Goal: Task Accomplishment & Management: Manage account settings

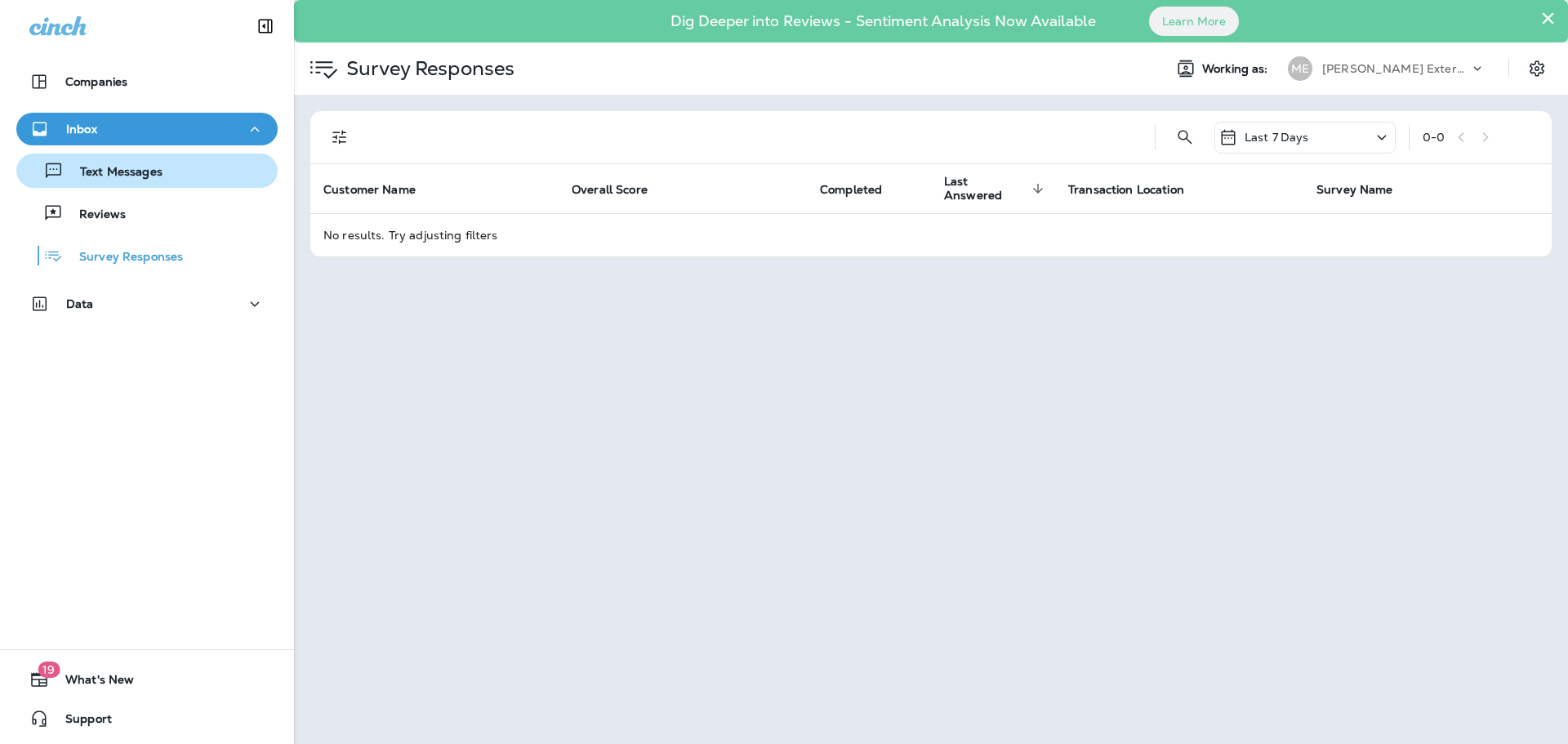
click at [127, 169] on p "Text Messages" at bounding box center [112, 172] width 99 height 16
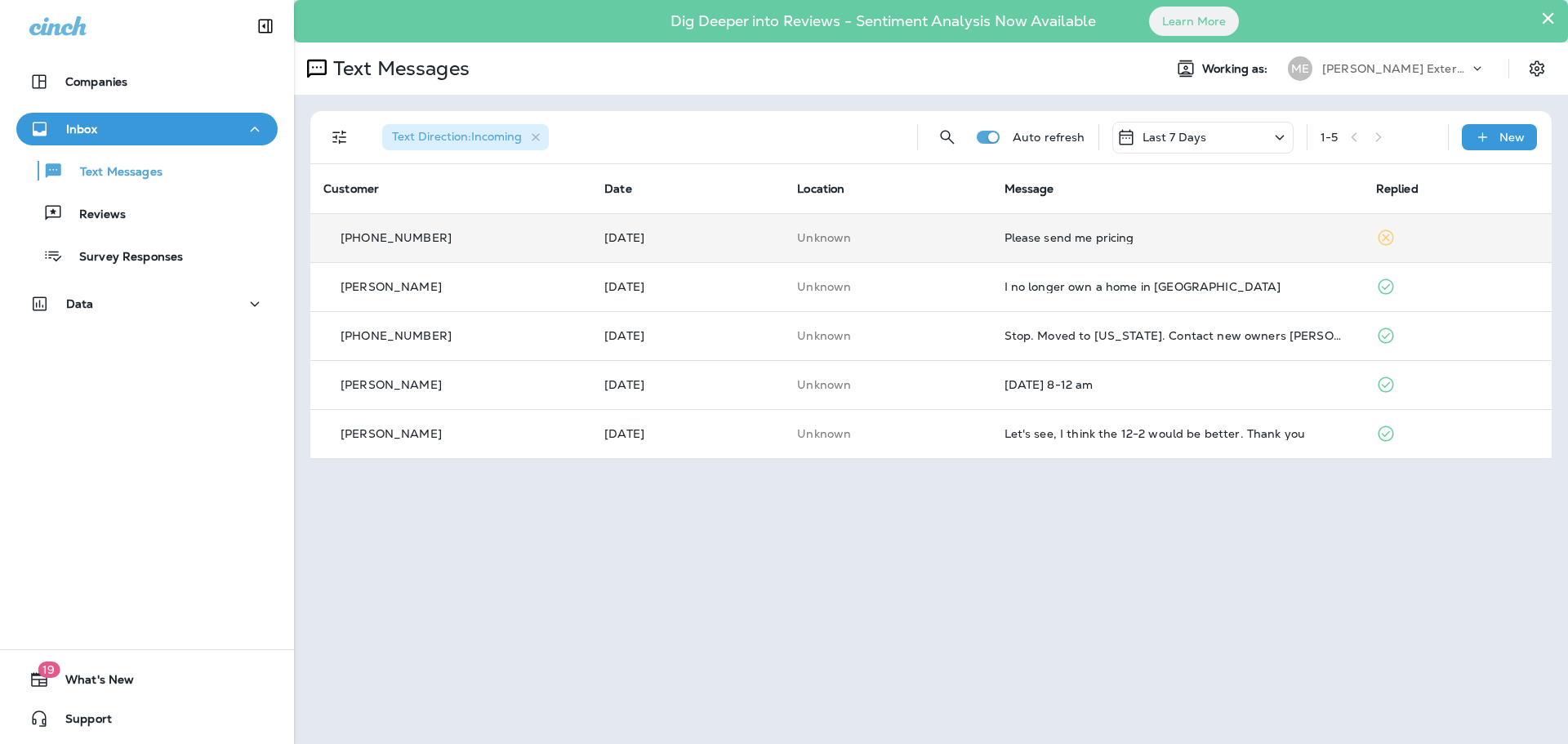
click at [916, 225] on td "Unknown" at bounding box center [888, 238] width 206 height 49
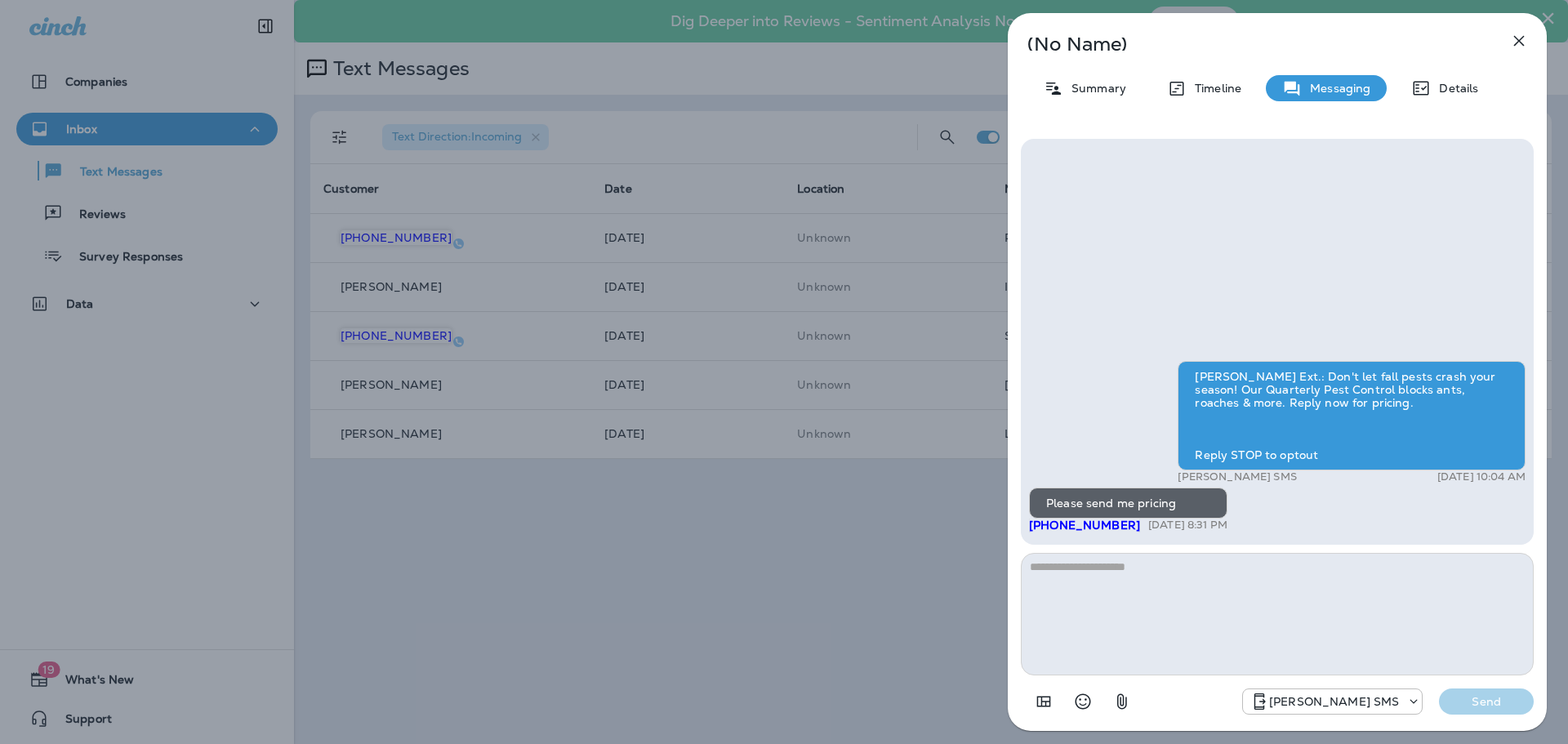
click at [750, 629] on div "(No Name) Summary Timeline Messaging Details Mares Ext.: Don't let fall pests c…" at bounding box center [784, 372] width 1568 height 744
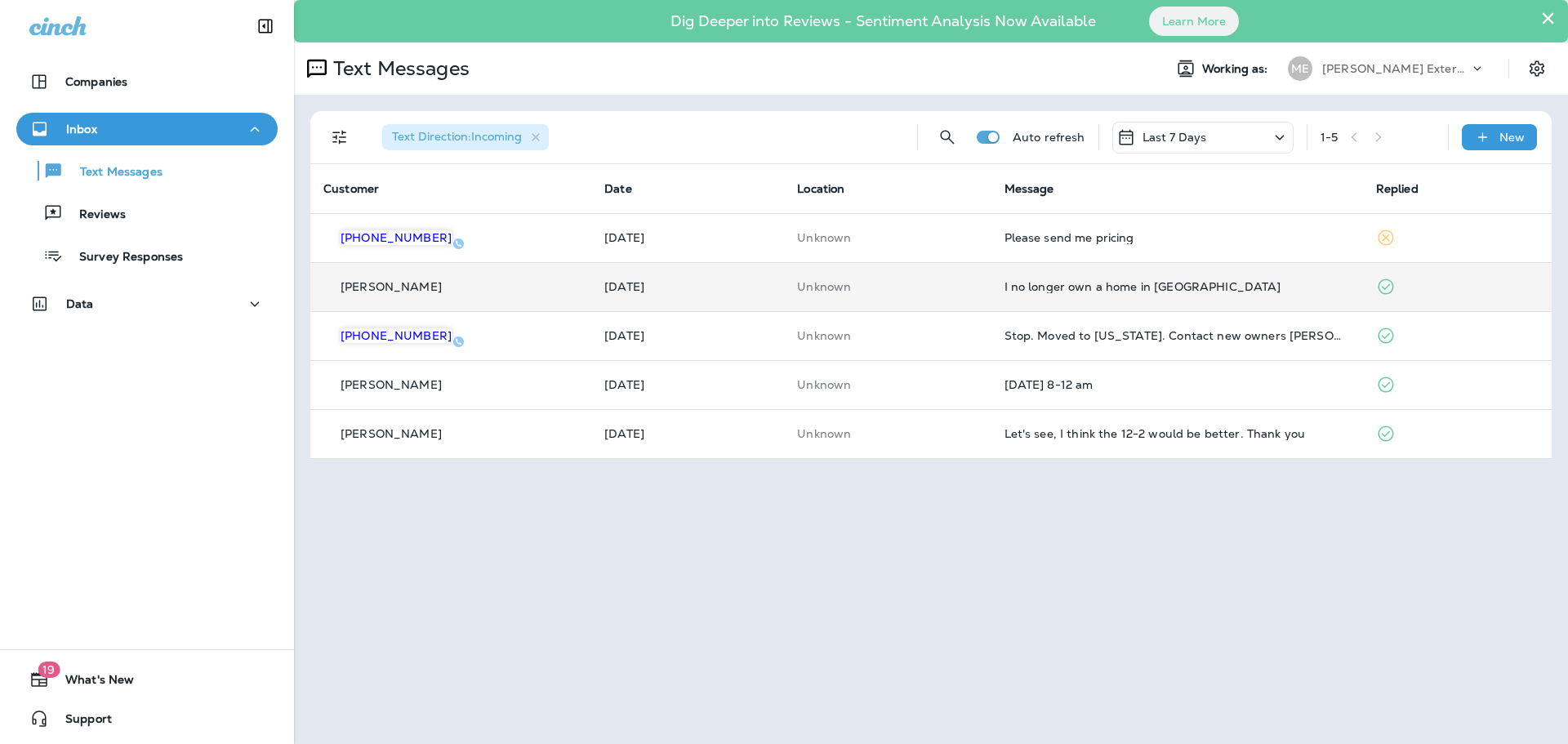
click at [1081, 278] on td "I no longer own a home in [GEOGRAPHIC_DATA]" at bounding box center [1178, 286] width 372 height 49
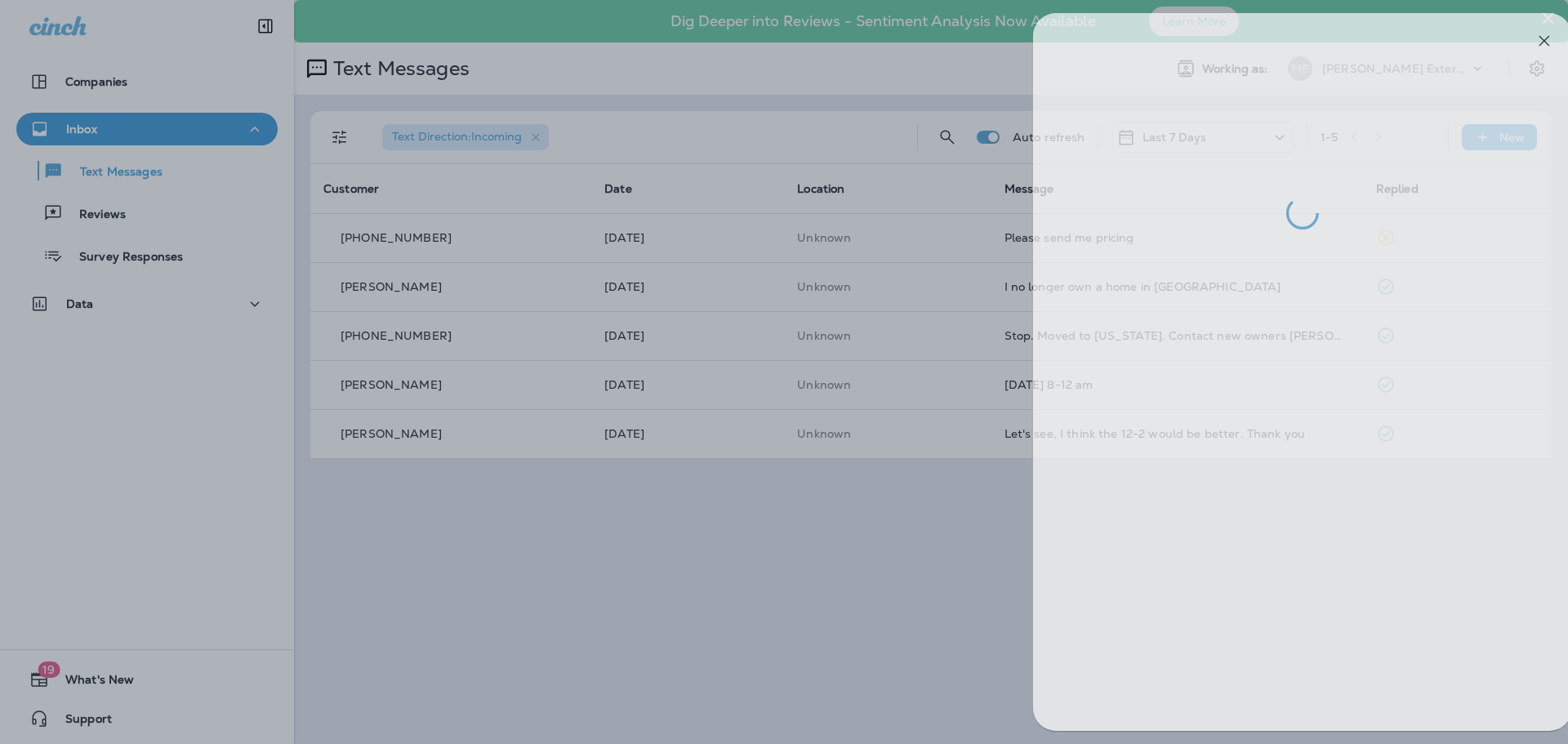
drag, startPoint x: 900, startPoint y: 502, endPoint x: 948, endPoint y: 255, distance: 251.6
click at [900, 502] on div at bounding box center [808, 372] width 1568 height 744
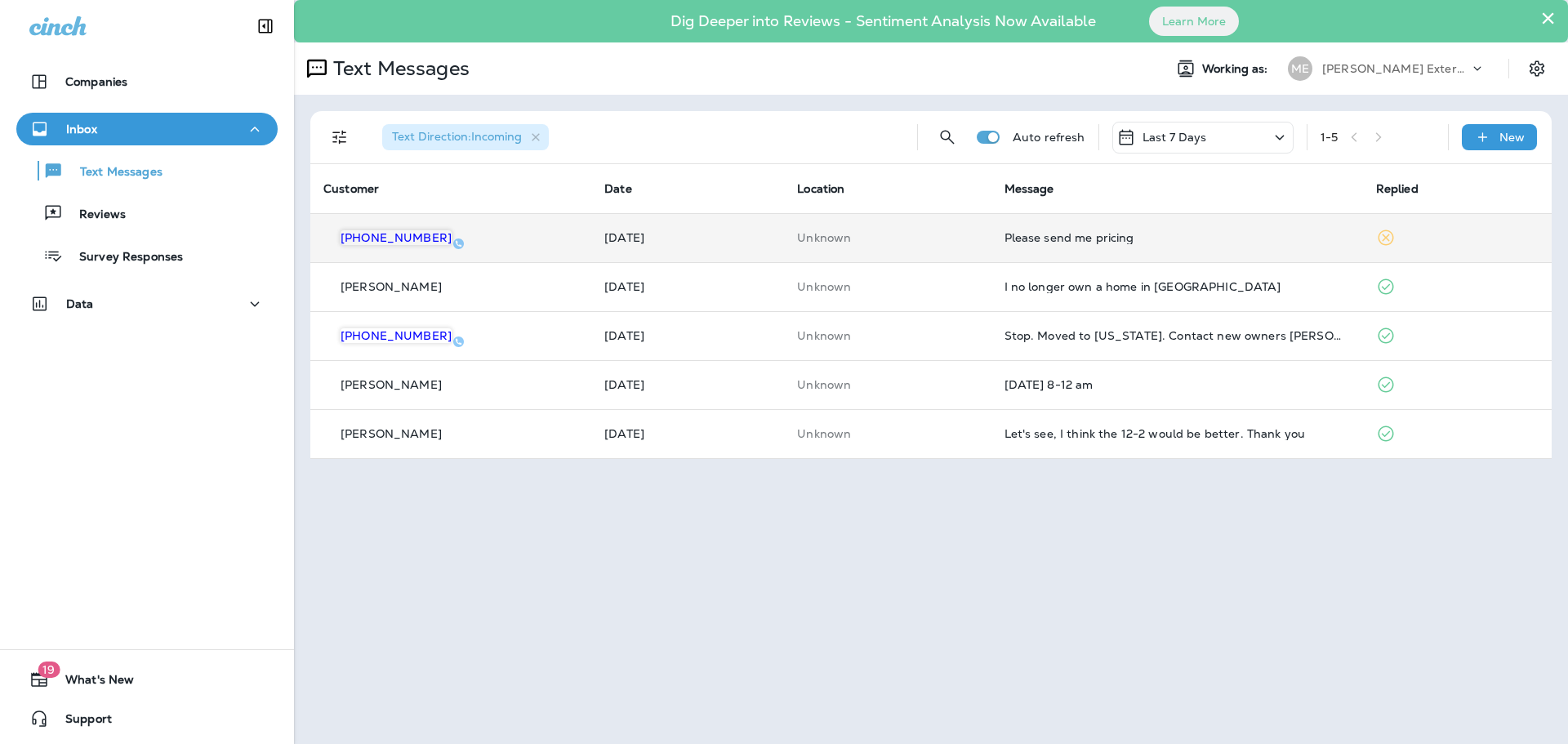
click at [818, 220] on td "Unknown" at bounding box center [888, 238] width 206 height 49
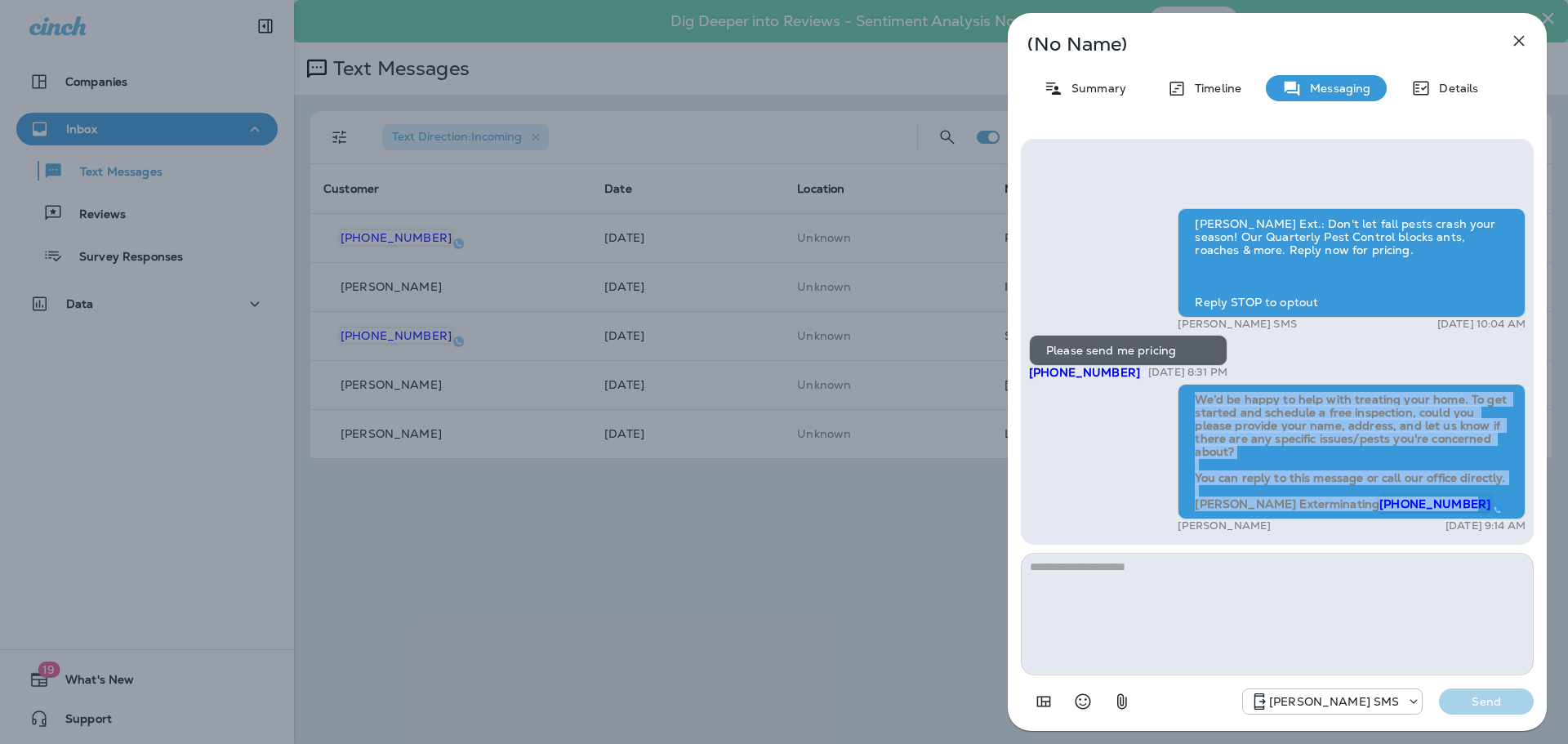
drag, startPoint x: 1207, startPoint y: 385, endPoint x: 1439, endPoint y: 502, distance: 259.8
click at [1439, 502] on div "We’d be happy to help with treating your home. To get started and schedule a fr…" at bounding box center [1352, 451] width 348 height 135
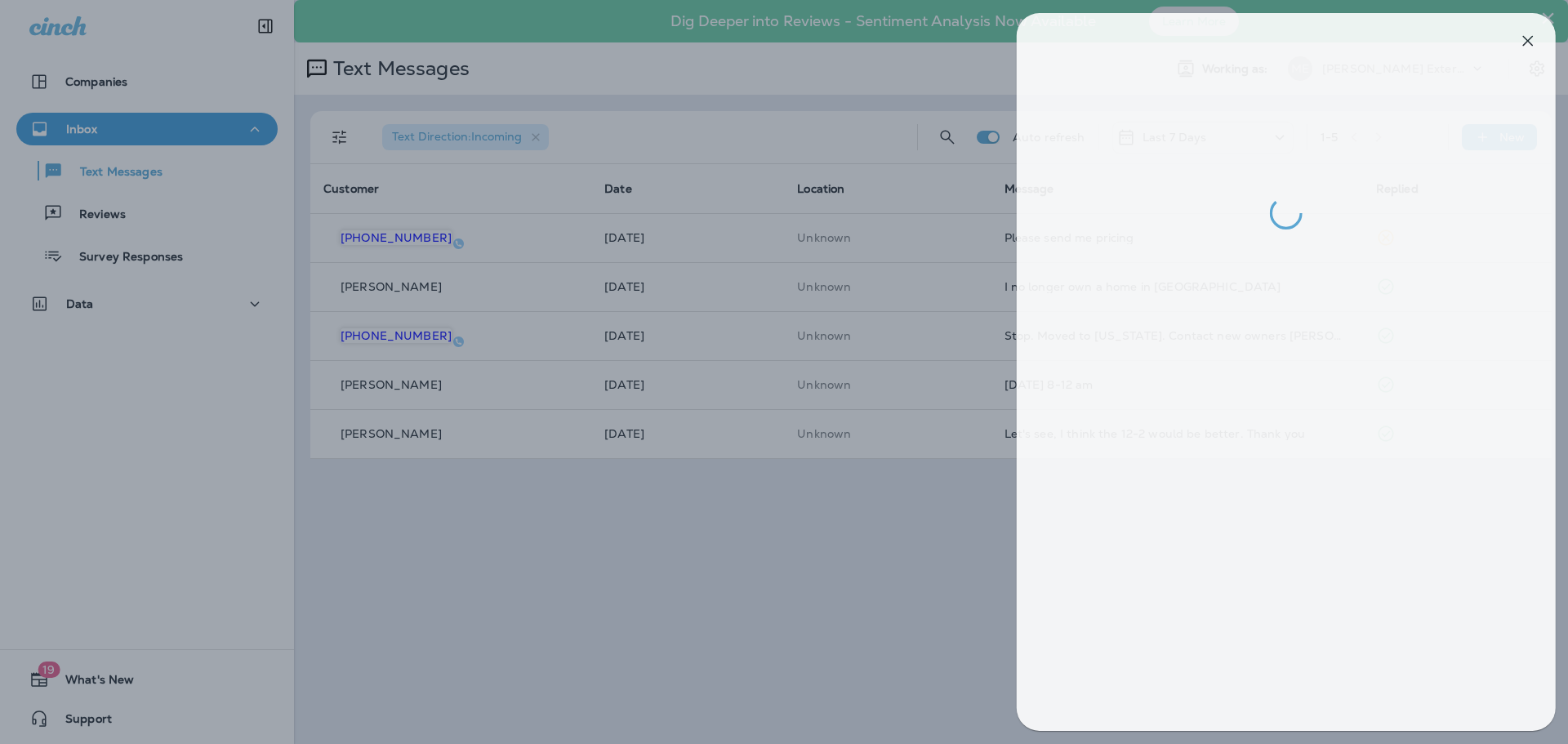
click at [736, 643] on div at bounding box center [793, 372] width 1568 height 744
